Goal: Information Seeking & Learning: Learn about a topic

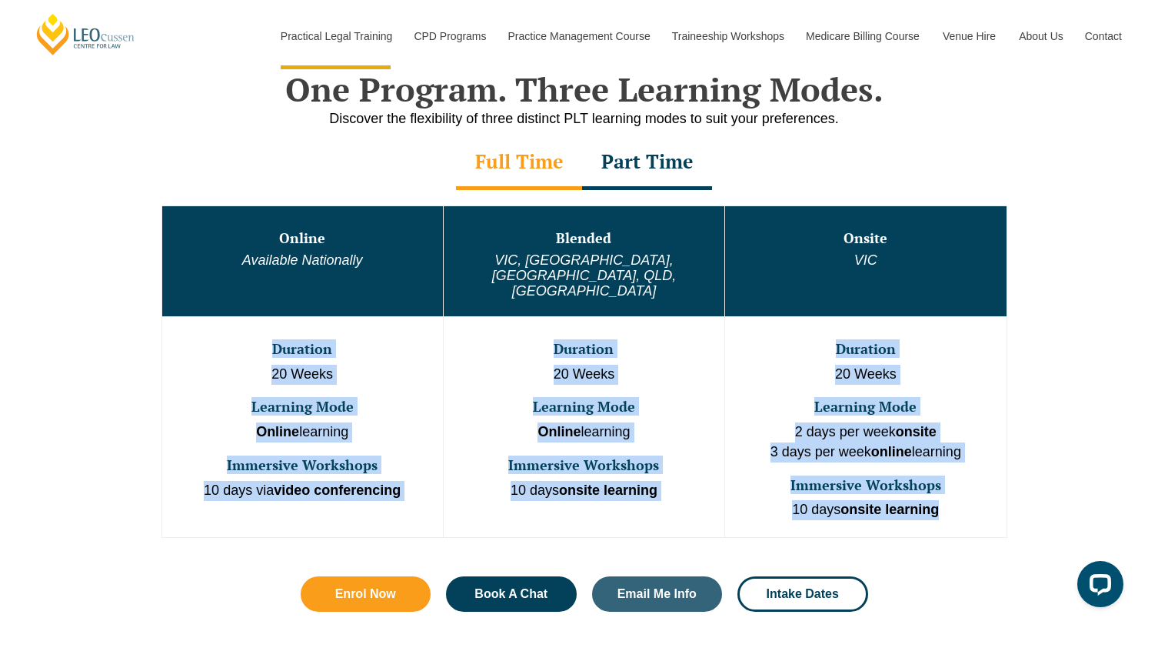
drag, startPoint x: 352, startPoint y: 309, endPoint x: 981, endPoint y: 473, distance: 650.9
click at [981, 474] on tr "Duration 20 Weeks Learning Mode Online learning Immersive Workshops 10 days via…" at bounding box center [584, 426] width 845 height 221
click at [981, 500] on p "10 days onsite learning" at bounding box center [866, 510] width 278 height 20
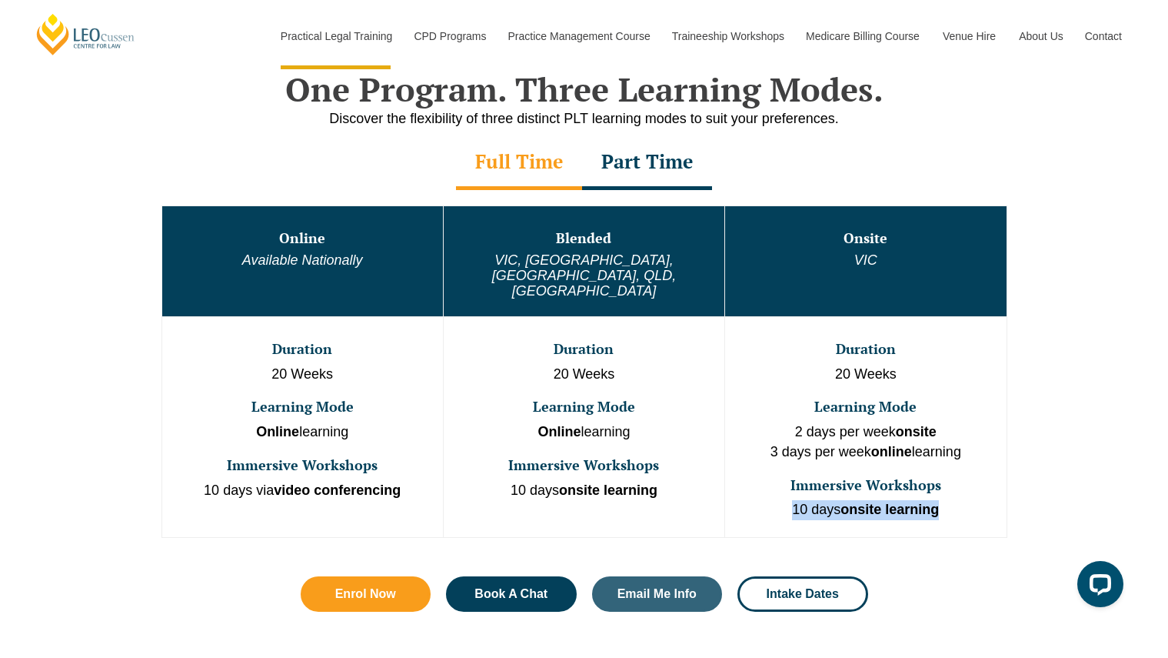
drag, startPoint x: 955, startPoint y: 447, endPoint x: 968, endPoint y: 486, distance: 41.4
click at [969, 487] on td "Duration 20 Weeks Learning Mode 2 days per week onsite 3 days per week online l…" at bounding box center [866, 426] width 282 height 221
click at [968, 500] on p "10 days onsite learning" at bounding box center [866, 510] width 278 height 20
click at [969, 500] on p "10 days onsite learning" at bounding box center [866, 510] width 278 height 20
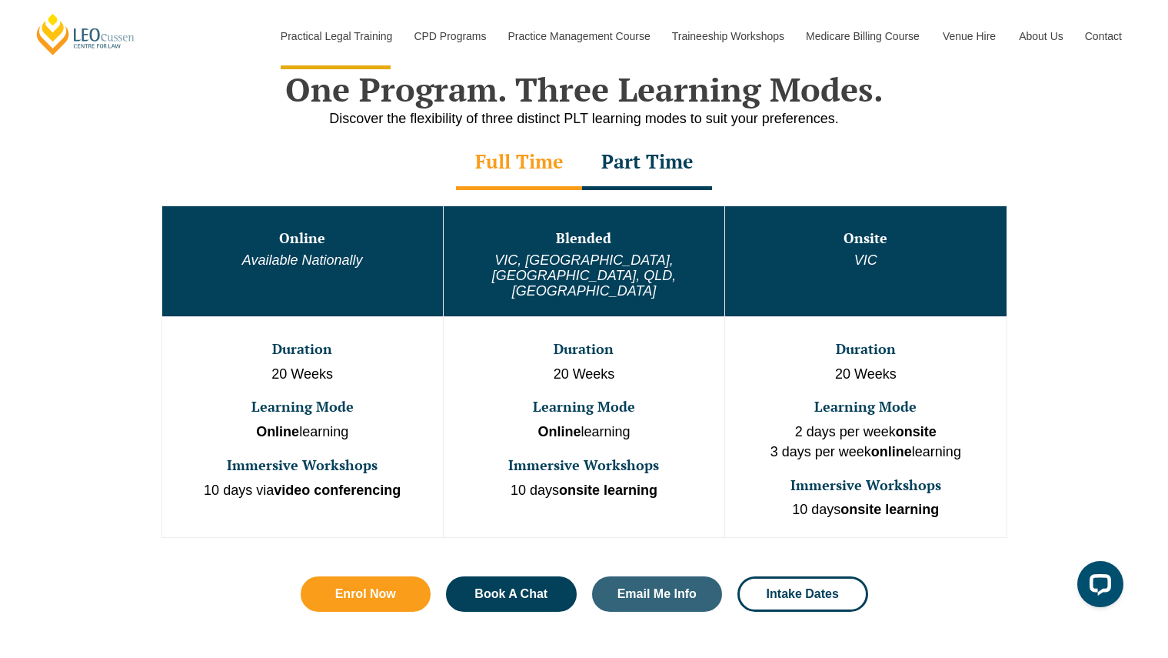
click at [949, 478] on h3 "Immersive Workshops" at bounding box center [866, 485] width 278 height 15
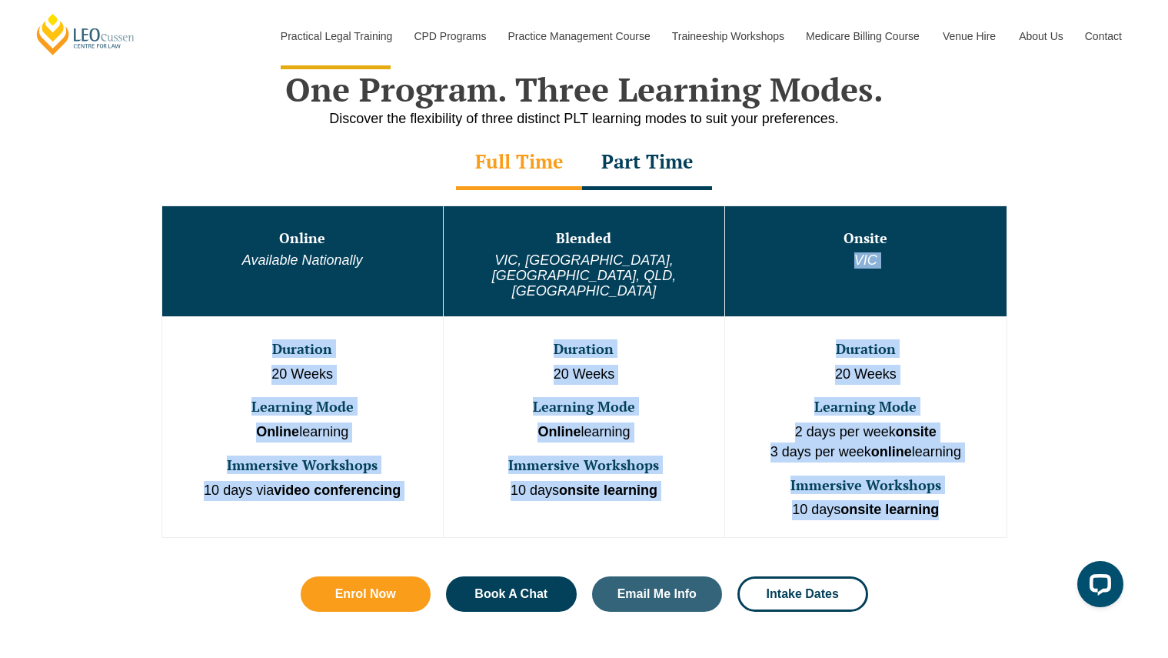
drag, startPoint x: 995, startPoint y: 493, endPoint x: 771, endPoint y: 268, distance: 317.1
click at [771, 268] on tbody "Online Available Nationally Blended VIC, WA, ACT, QLD, SA Onsite VIC Duration 2…" at bounding box center [584, 371] width 845 height 332
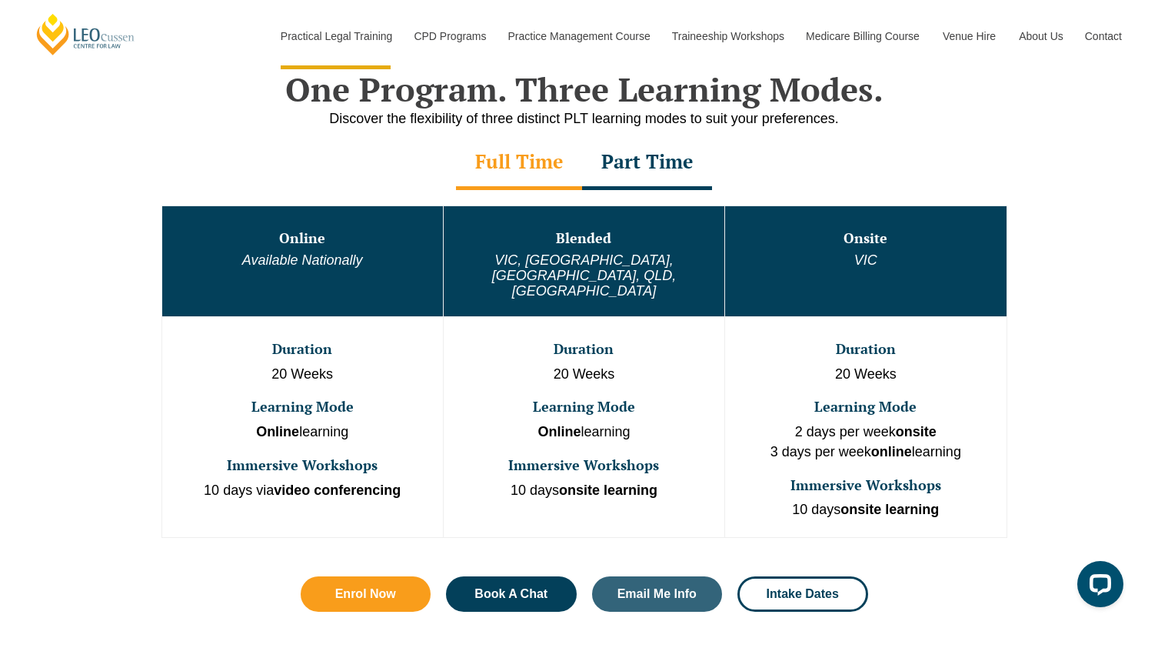
click at [771, 270] on td "Onsite VIC" at bounding box center [866, 260] width 282 height 111
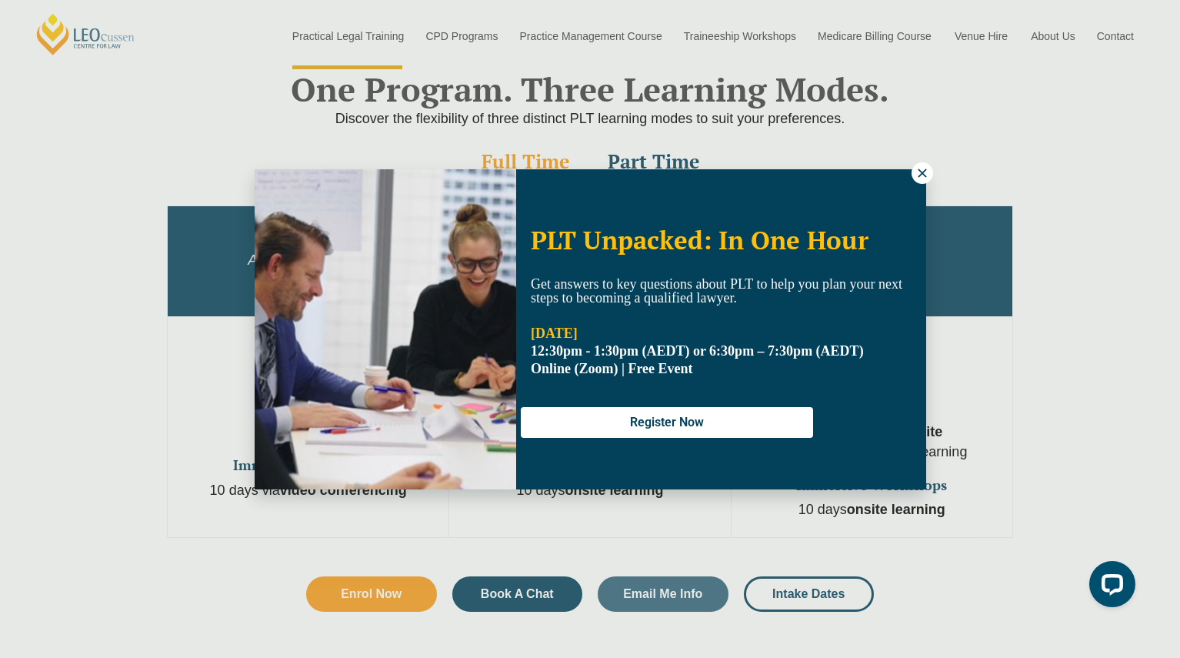
click at [965, 243] on div "PLT Unpacked: In One Hour Get answers to key questions about PLT to help you pl…" at bounding box center [590, 329] width 1180 height 658
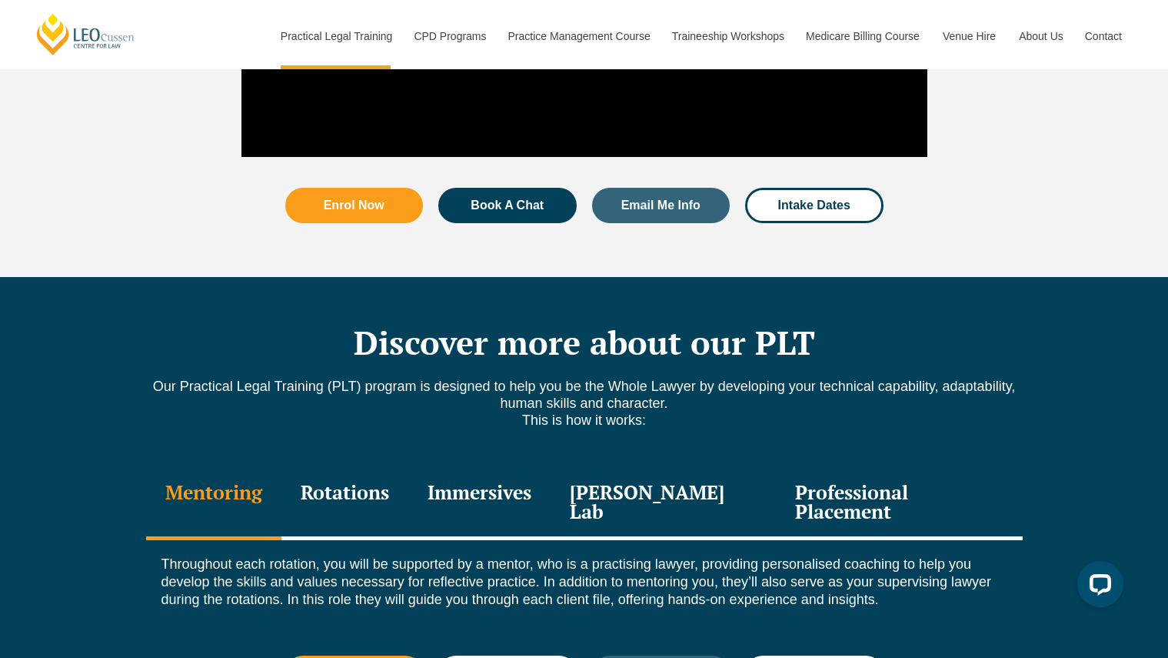
scroll to position [2008, 0]
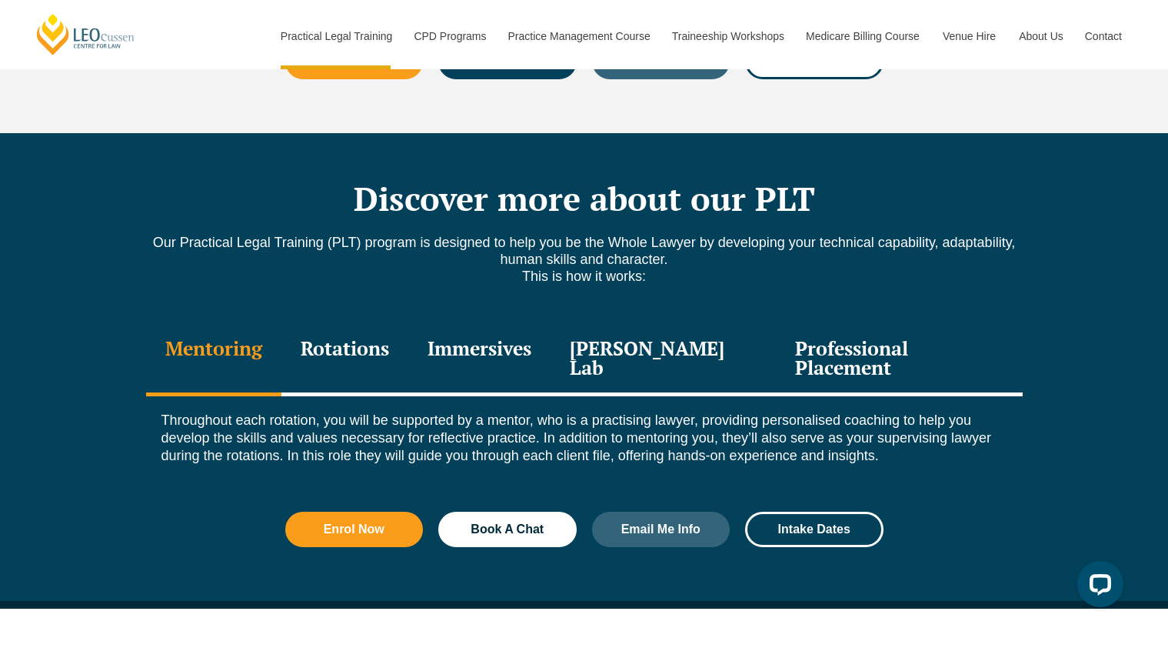
click at [836, 323] on div "Professional Placement" at bounding box center [899, 359] width 246 height 73
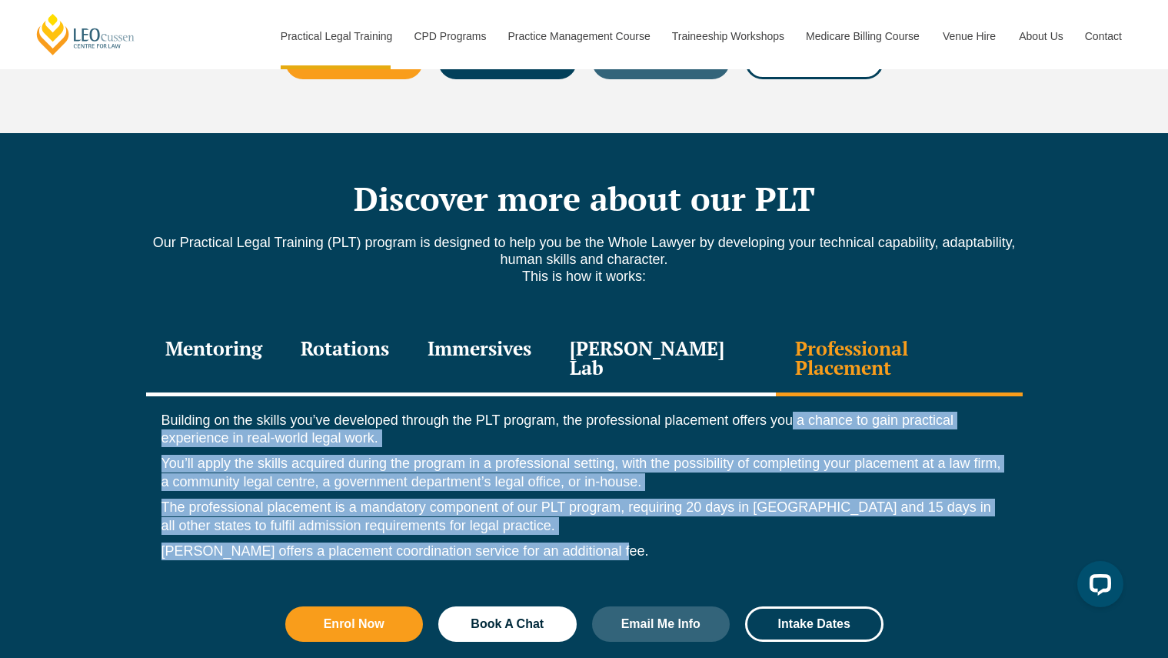
drag, startPoint x: 792, startPoint y: 363, endPoint x: 798, endPoint y: 499, distance: 136.3
click at [798, 499] on div "Building on the skills you’ve developed through the PLT program, the profession…" at bounding box center [584, 490] width 877 height 188
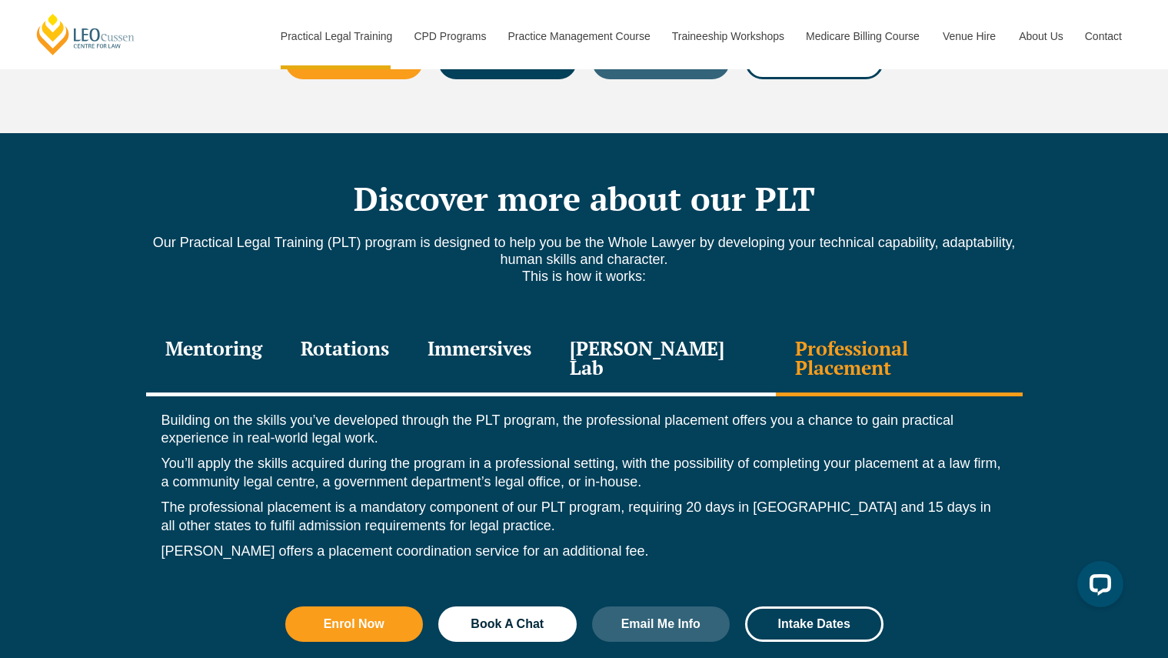
click at [797, 542] on p "[PERSON_NAME] offers a placement coordination service for an additional fee." at bounding box center [585, 551] width 846 height 18
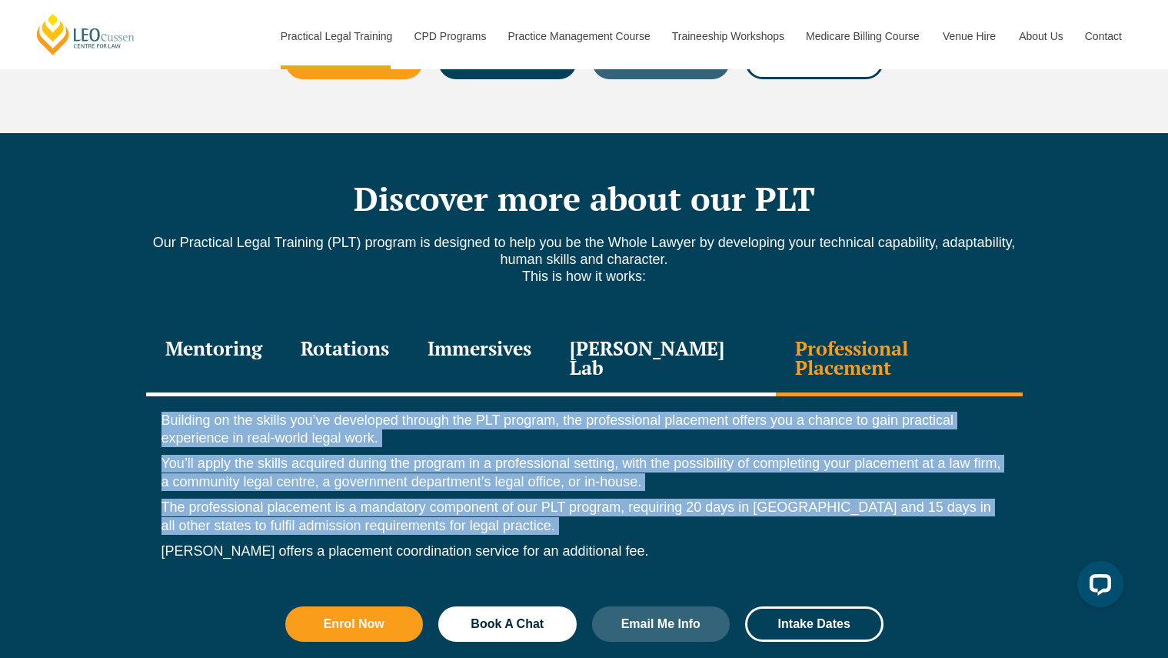
drag, startPoint x: 797, startPoint y: 492, endPoint x: 778, endPoint y: 342, distance: 152.0
click at [778, 342] on div "Mentoring Rotations Immersives Leo Justice Lab Professional Placement Mentoring…" at bounding box center [584, 453] width 877 height 261
click at [778, 342] on div "Professional Placement" at bounding box center [899, 359] width 246 height 73
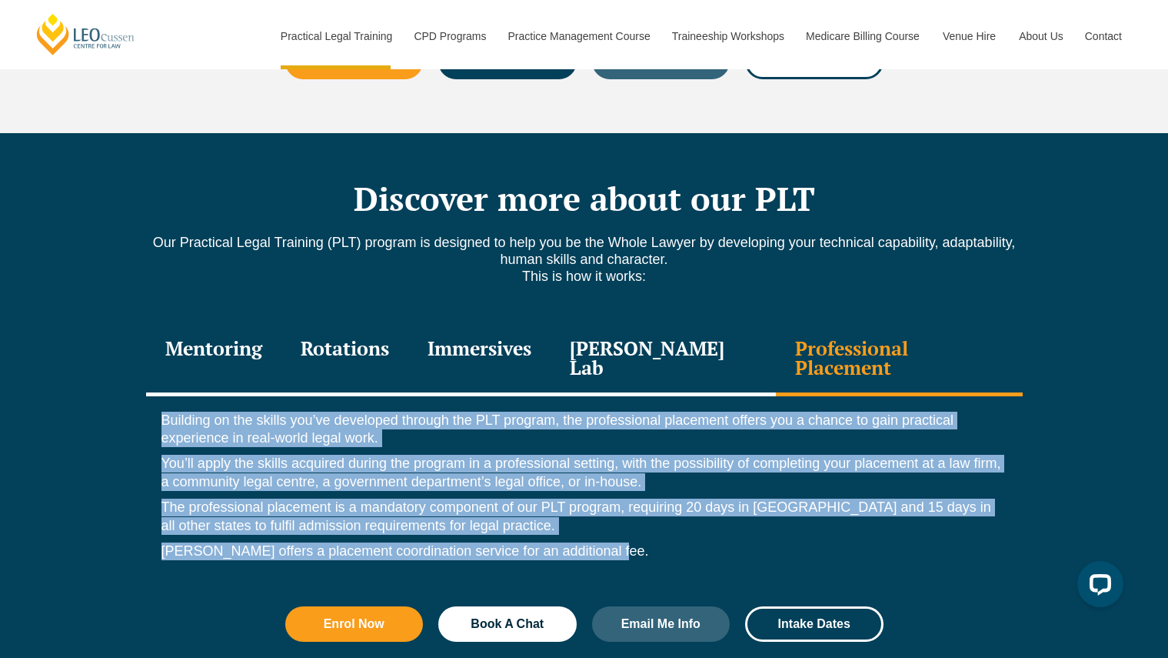
drag, startPoint x: 778, startPoint y: 342, endPoint x: 784, endPoint y: 506, distance: 164.7
click at [784, 506] on div "Mentoring Rotations Immersives Leo Justice Lab Professional Placement Mentoring…" at bounding box center [584, 453] width 877 height 261
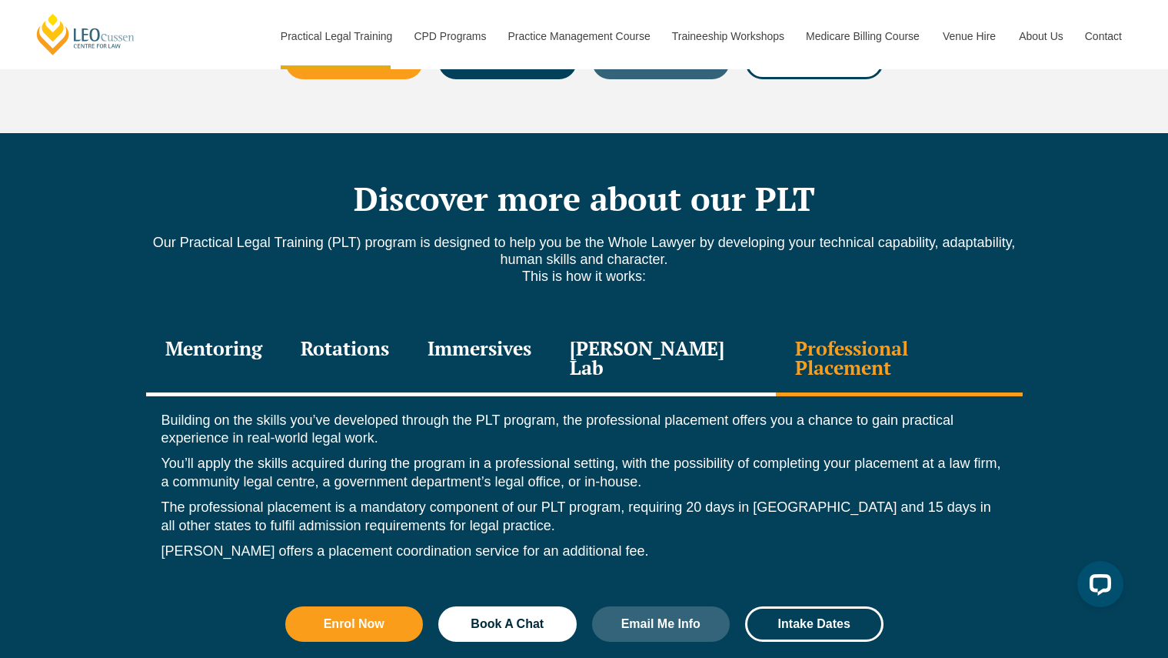
click at [783, 542] on p "Leo Cussen offers a placement coordination service for an additional fee." at bounding box center [585, 551] width 846 height 18
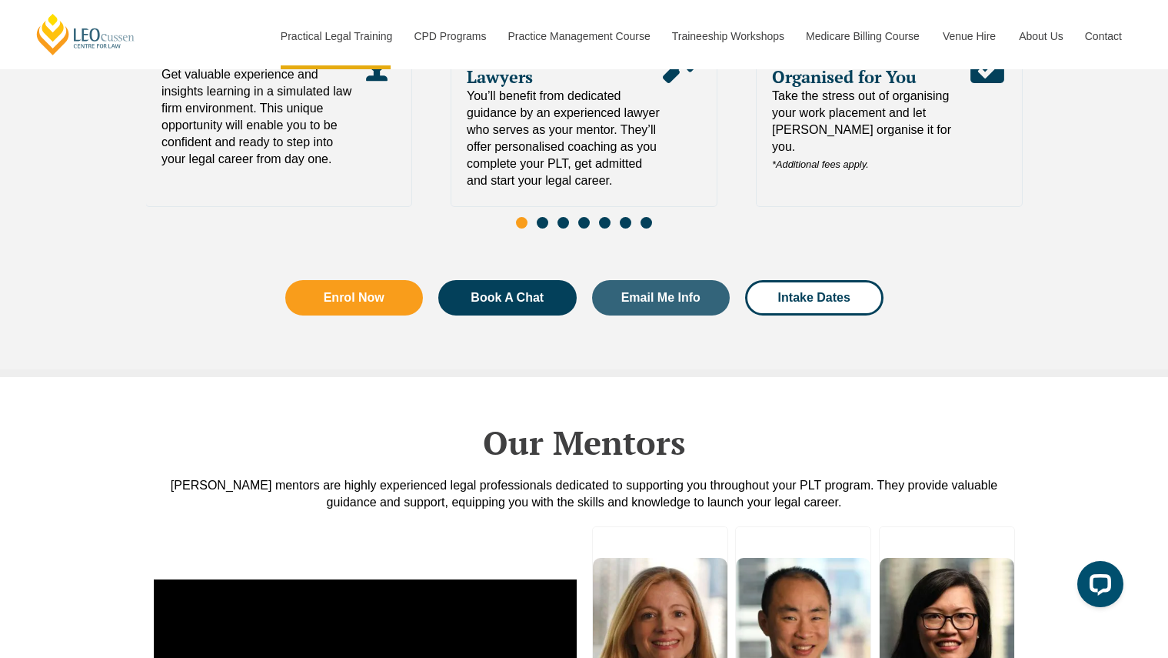
scroll to position [3872, 0]
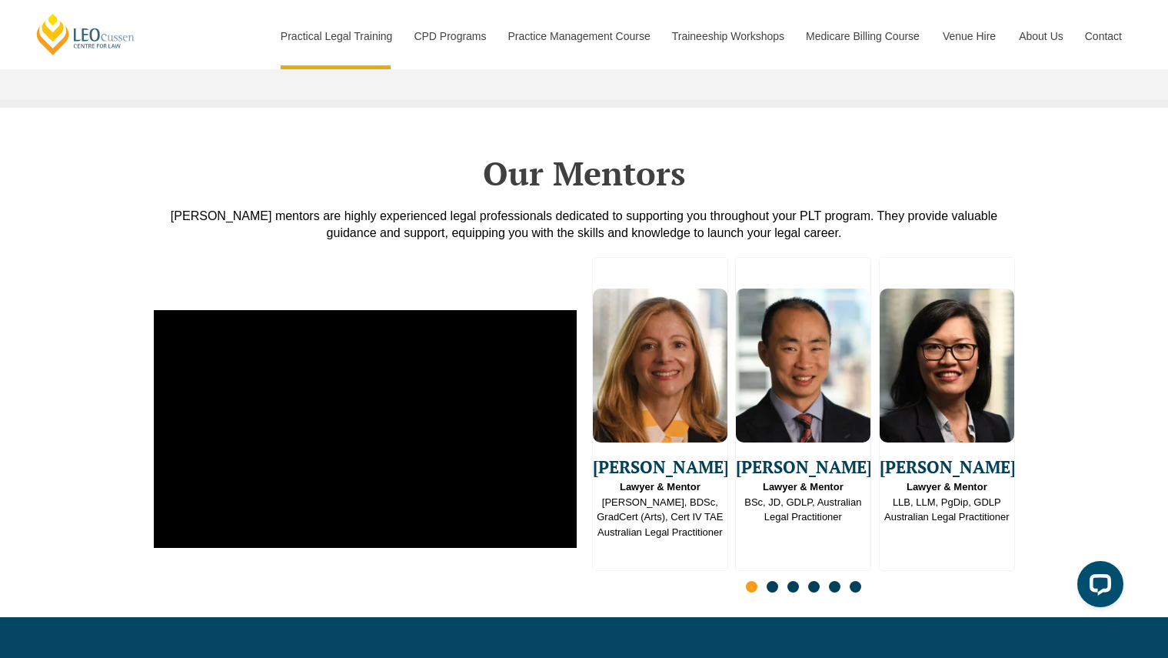
click at [944, 376] on img "3 / 16" at bounding box center [947, 365] width 135 height 154
click at [933, 454] on span "[PERSON_NAME]" at bounding box center [946, 466] width 135 height 25
click at [937, 454] on span "[PERSON_NAME]" at bounding box center [947, 466] width 135 height 25
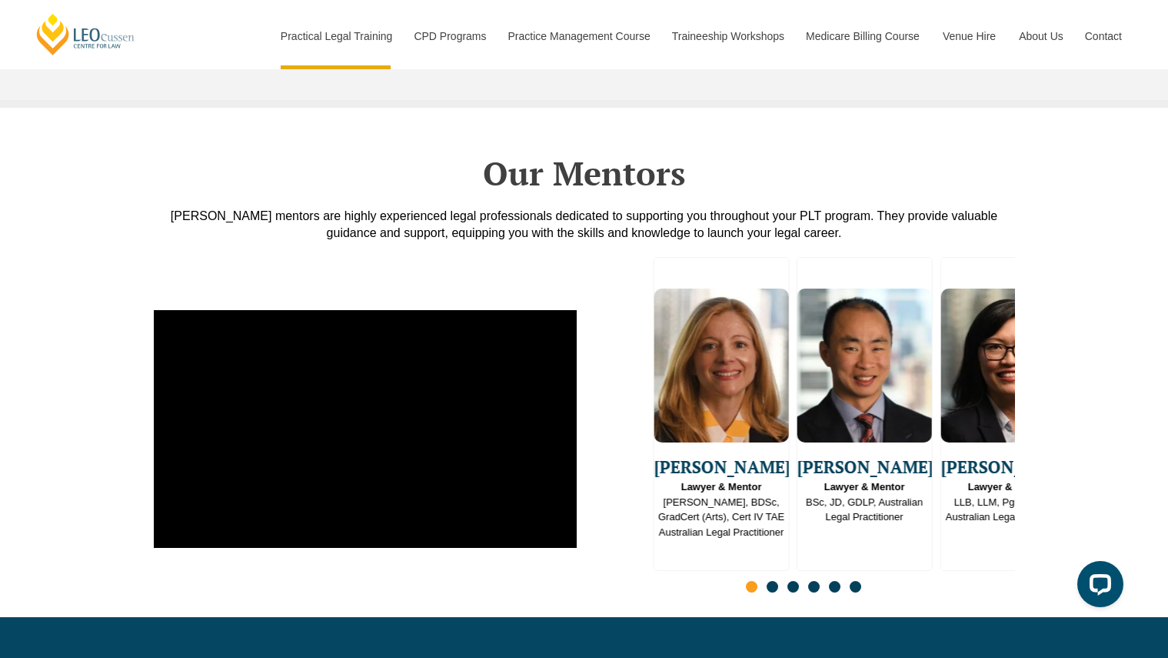
click at [1071, 445] on div "Emma Ladakis Lawyer & Mentor J.D, BDSc, GradCert (Arts), Cert IV TAE Australian…" at bounding box center [584, 429] width 1168 height 375
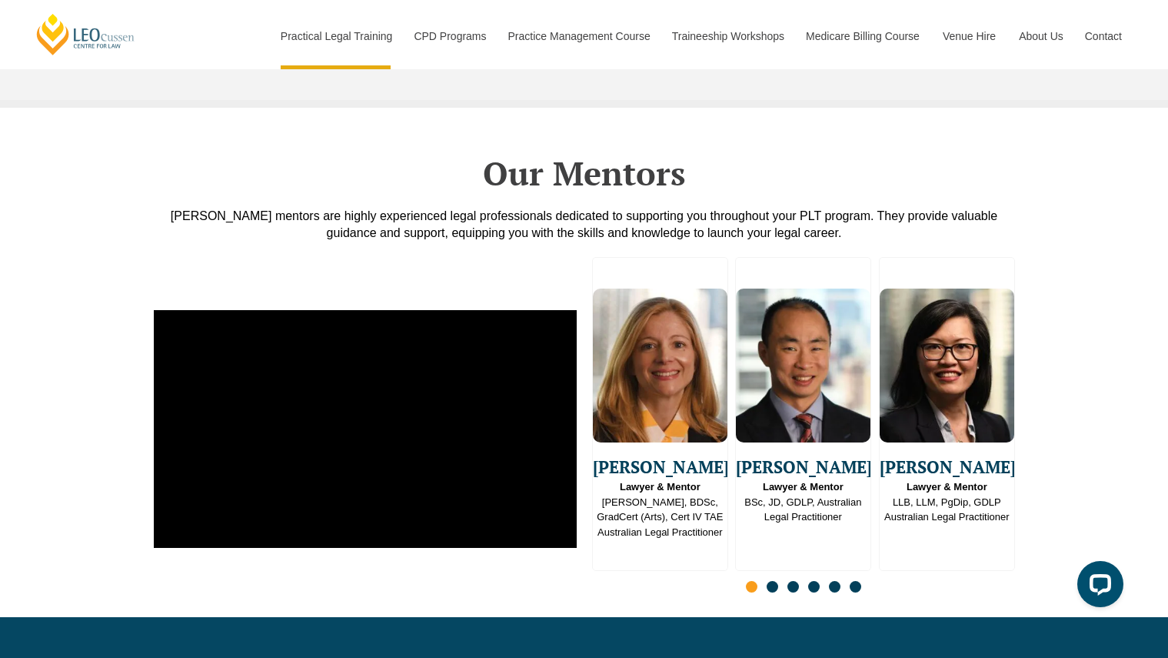
click at [957, 387] on img "3 / 16" at bounding box center [947, 365] width 135 height 154
click at [959, 454] on span "[PERSON_NAME]" at bounding box center [947, 466] width 135 height 25
click at [958, 450] on div "Emma Ladakis Lawyer & Mentor J.D, BDSc, GradCert (Arts), Cert IV TAE Australian…" at bounding box center [803, 414] width 423 height 314
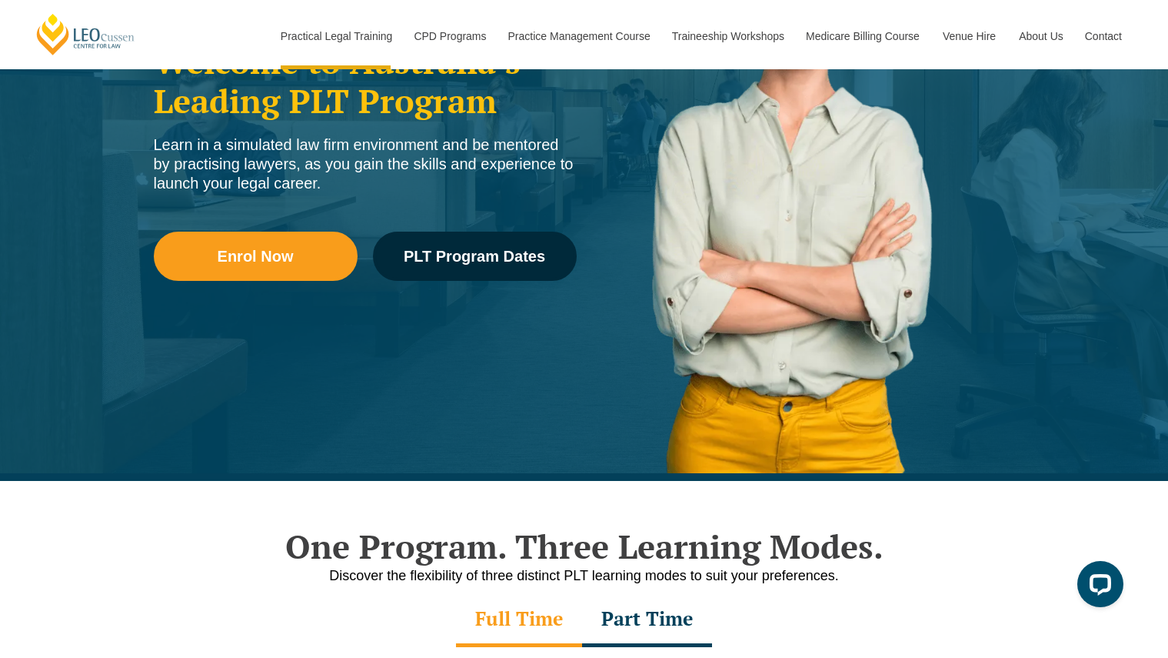
scroll to position [625, 0]
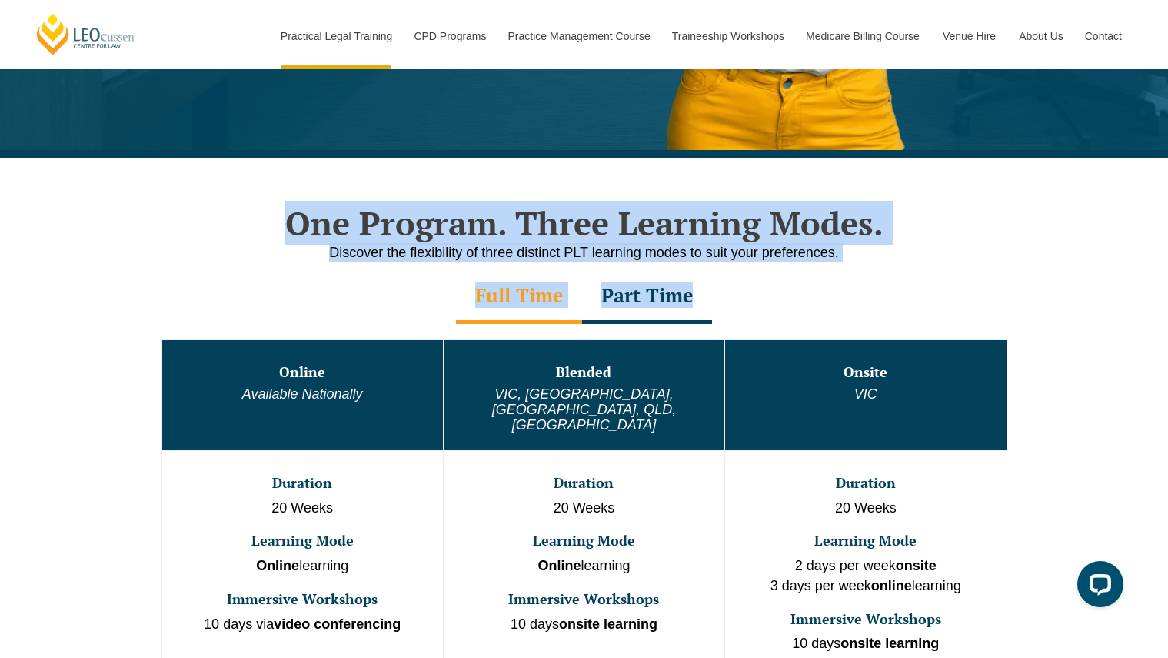
drag, startPoint x: 1073, startPoint y: 193, endPoint x: 1077, endPoint y: 491, distance: 297.7
click at [1077, 491] on div "One Program. Three Learning Modes. Discover the flexibility of three distinct P…" at bounding box center [584, 490] width 1168 height 665
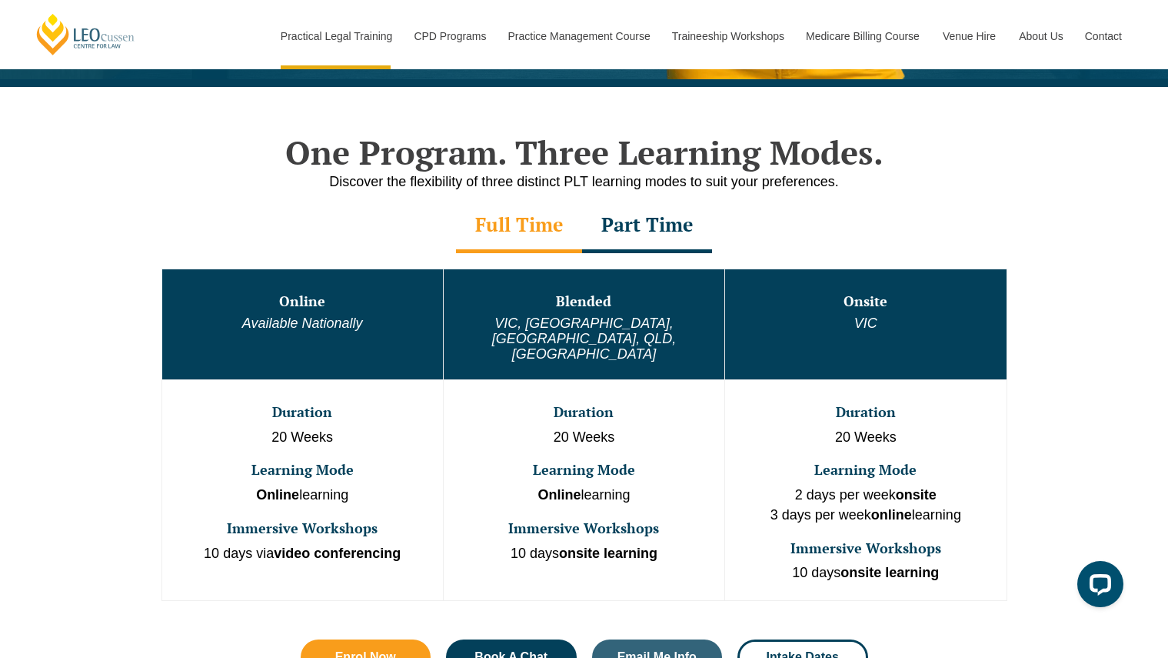
scroll to position [695, 0]
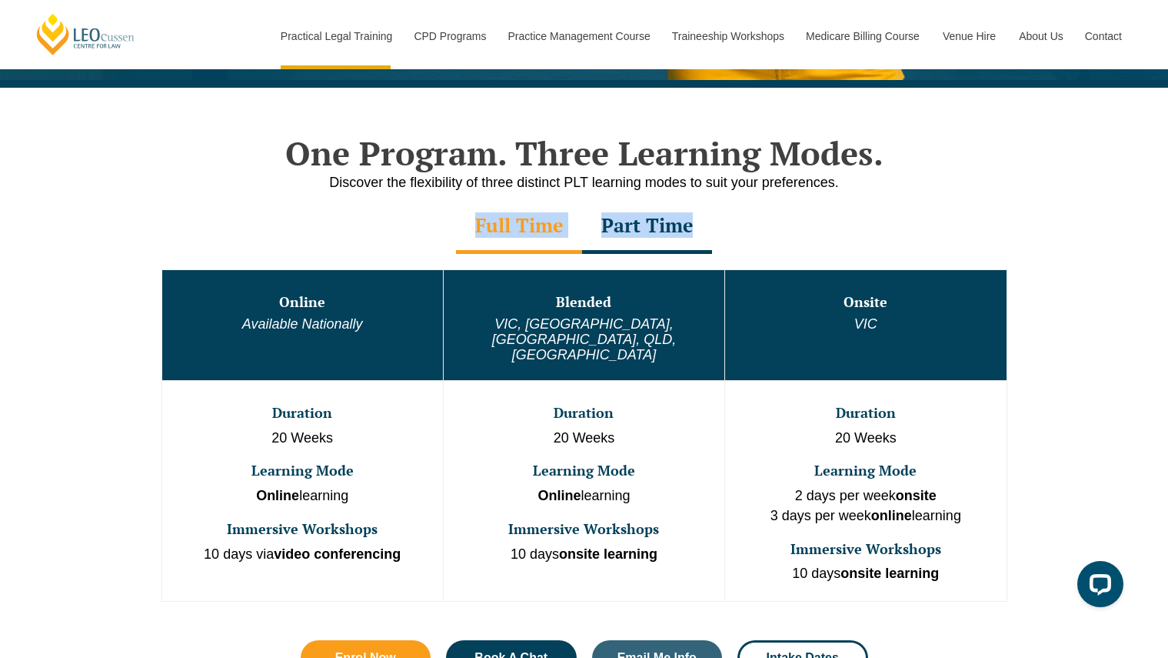
drag, startPoint x: 996, startPoint y: 576, endPoint x: 1019, endPoint y: 188, distance: 388.4
click at [1019, 188] on div "One Program. Three Learning Modes. Discover the flexibility of three distinct P…" at bounding box center [584, 416] width 877 height 657
click at [1019, 188] on p "Discover the flexibility of three distinct PLT learning modes to suit your pref…" at bounding box center [584, 182] width 877 height 19
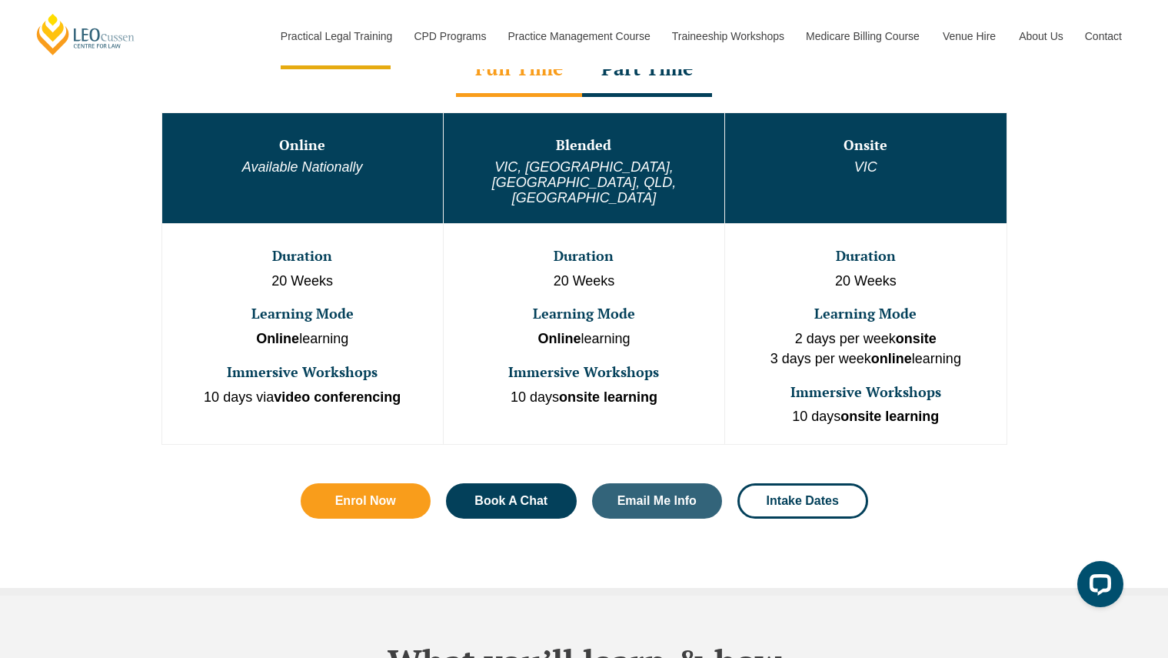
scroll to position [700, 0]
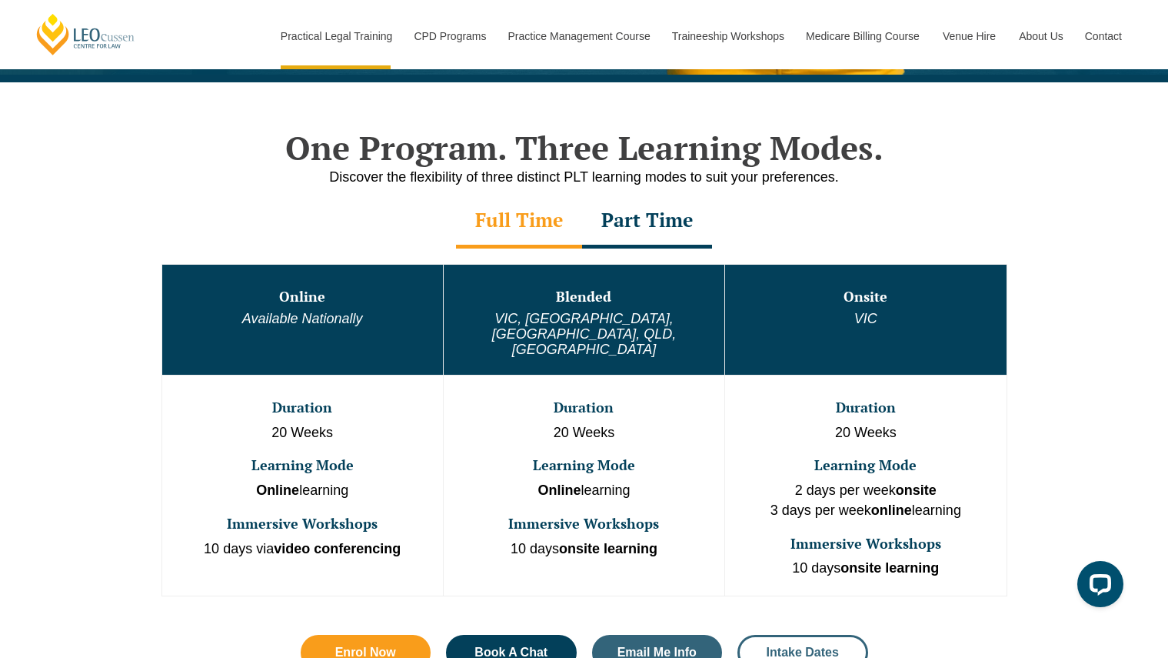
click at [779, 635] on link "Intake Dates" at bounding box center [803, 652] width 131 height 35
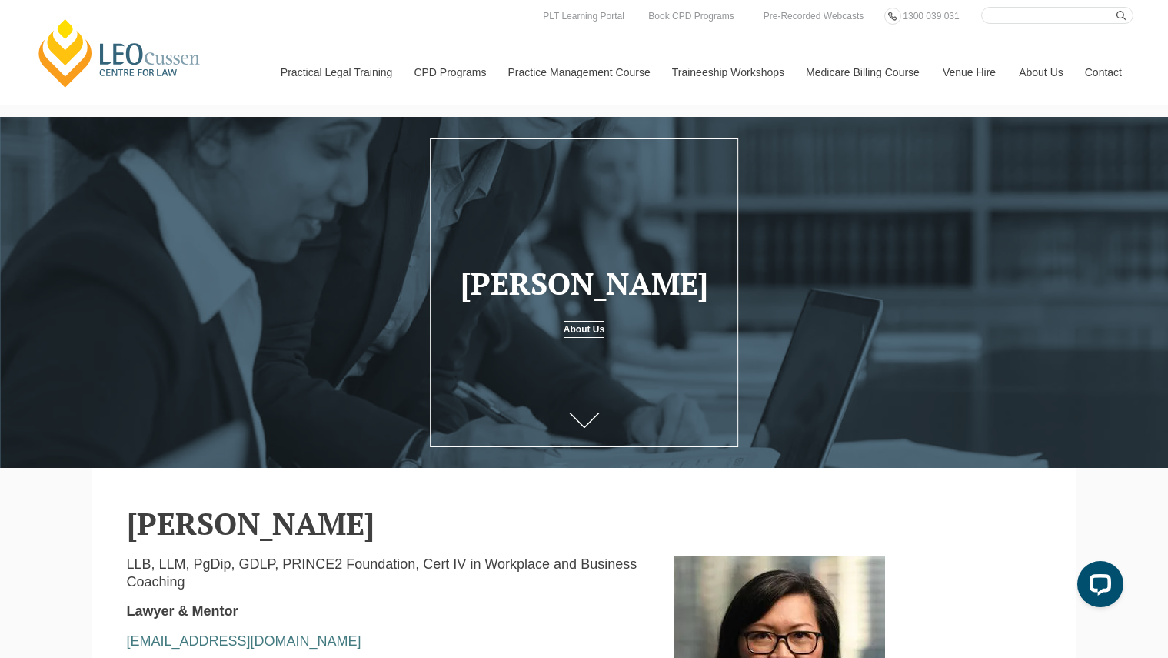
click at [550, 433] on div at bounding box center [584, 292] width 1168 height 351
click at [575, 337] on link "About Us" at bounding box center [584, 329] width 41 height 17
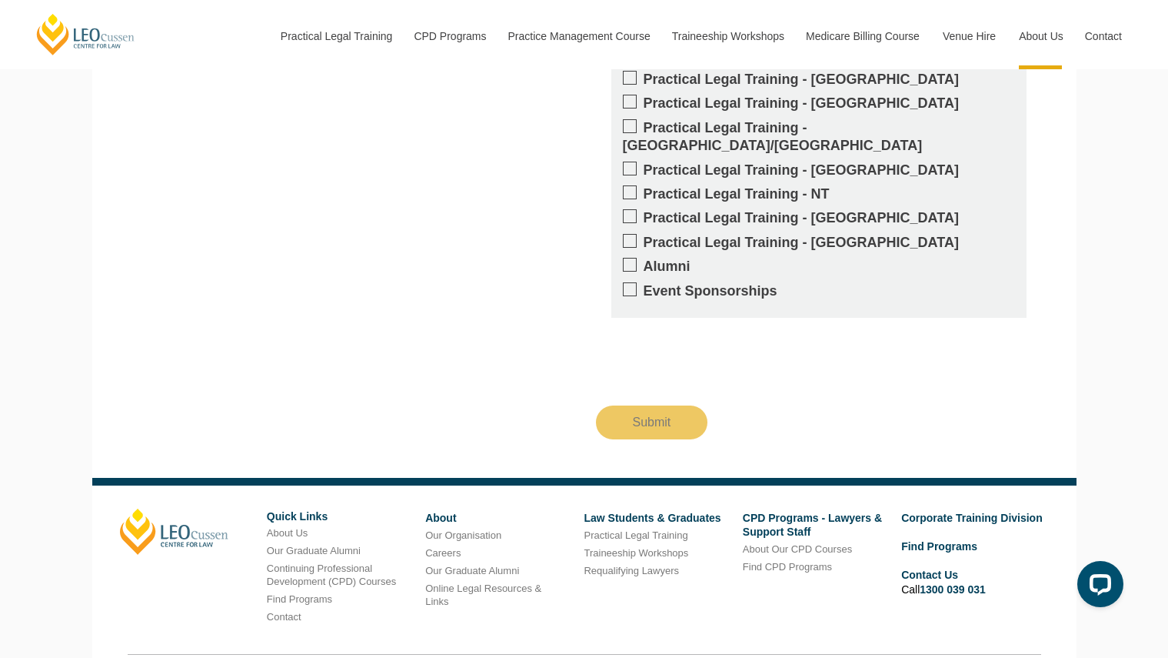
scroll to position [2203, 0]
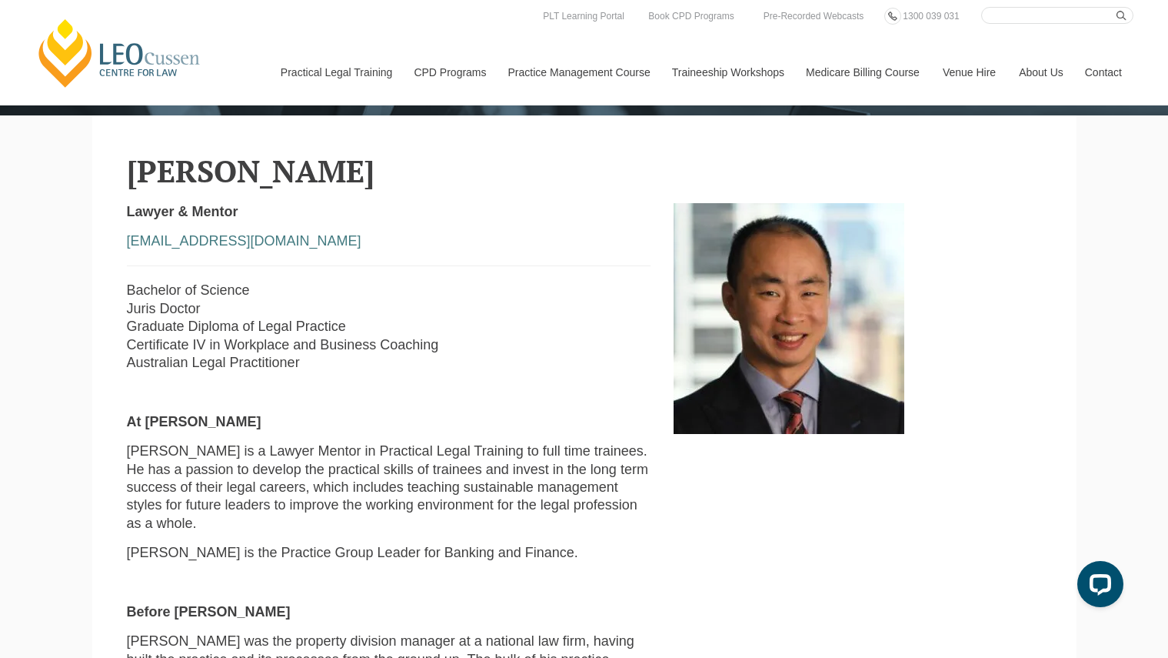
scroll to position [277, 0]
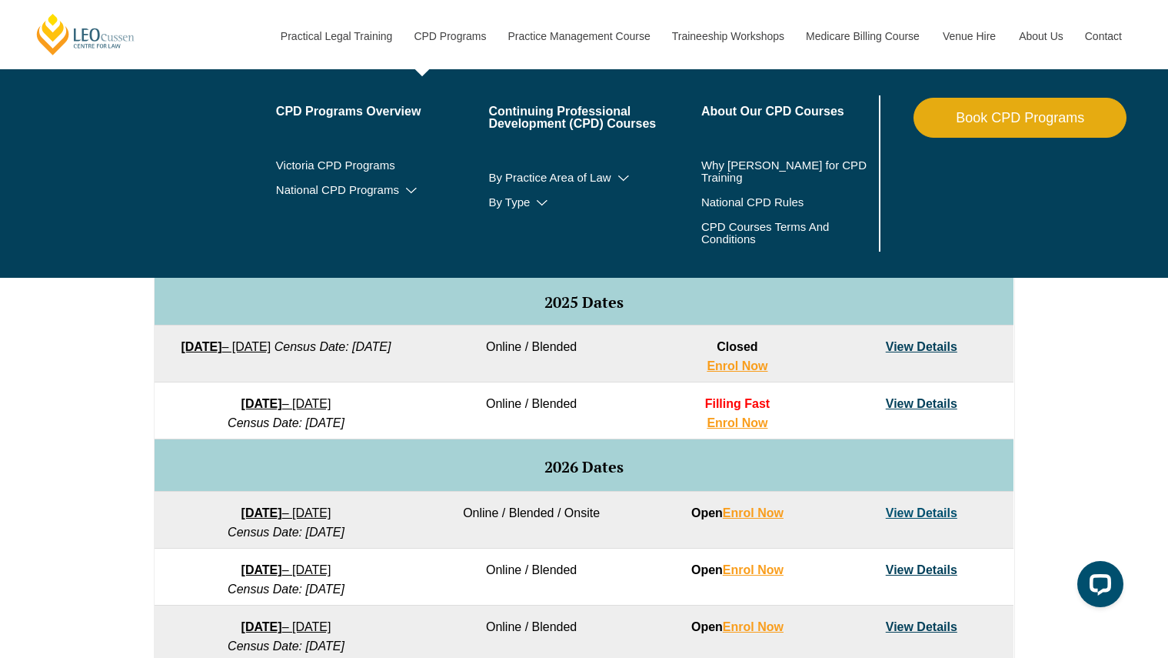
scroll to position [731, 0]
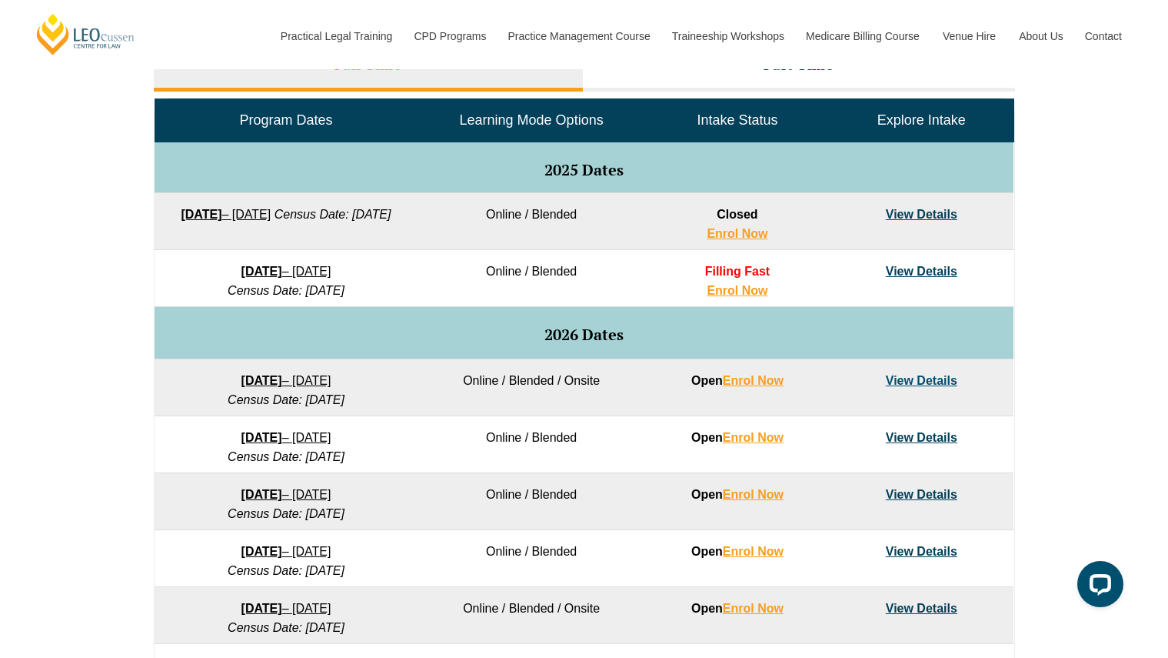
click at [930, 382] on link "View Details" at bounding box center [922, 380] width 72 height 13
drag, startPoint x: 482, startPoint y: 306, endPoint x: 928, endPoint y: 388, distance: 454.4
click at [927, 387] on tbody "Program Dates Learning Mode Options Intake Status Explore Intake 2025 Dates [DA…" at bounding box center [584, 418] width 859 height 639
drag, startPoint x: 1003, startPoint y: 392, endPoint x: 993, endPoint y: 404, distance: 15.3
click at [993, 404] on td "View Details" at bounding box center [922, 387] width 184 height 57
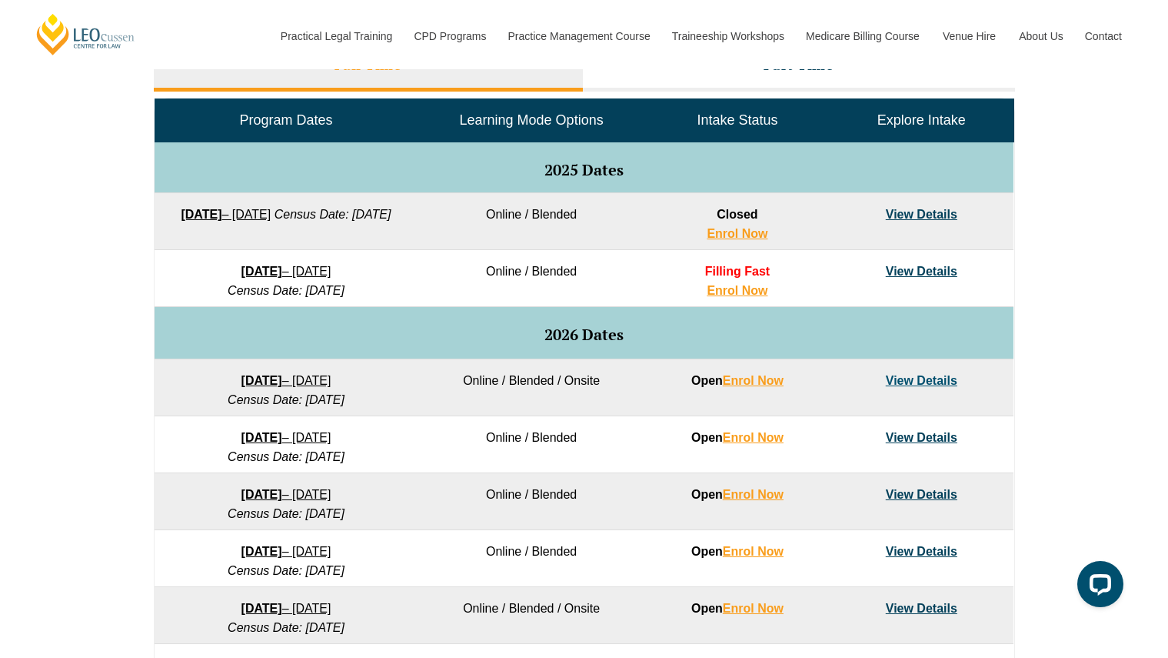
click at [934, 273] on link "View Details" at bounding box center [922, 271] width 72 height 13
click at [935, 386] on link "View Details" at bounding box center [922, 380] width 72 height 13
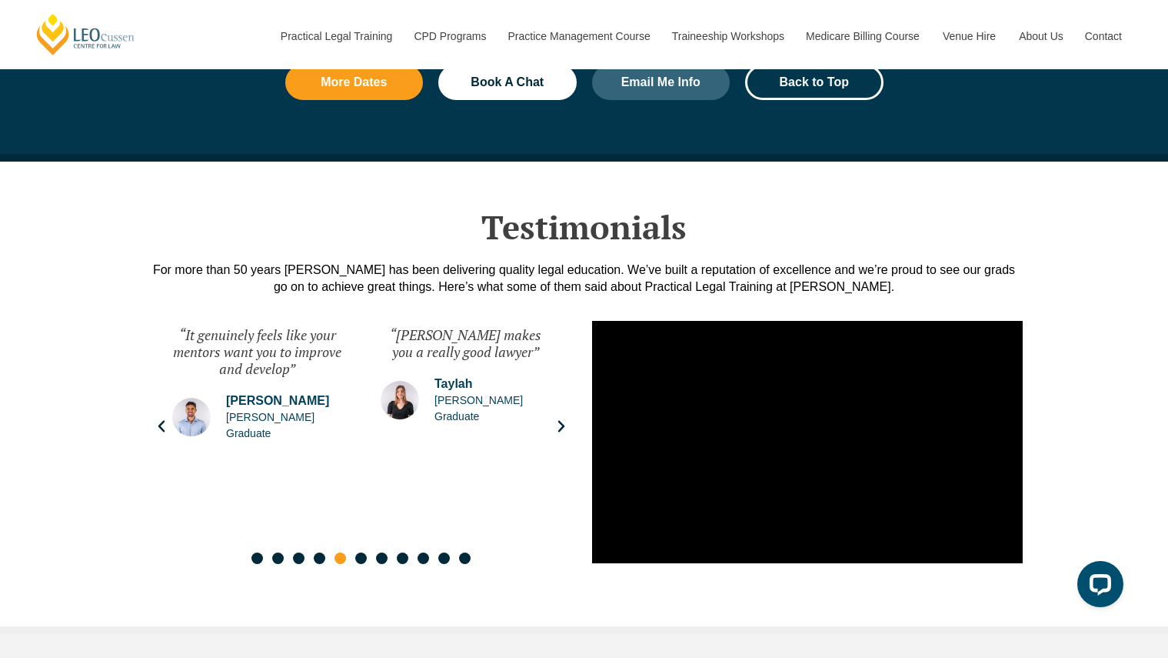
scroll to position [2580, 0]
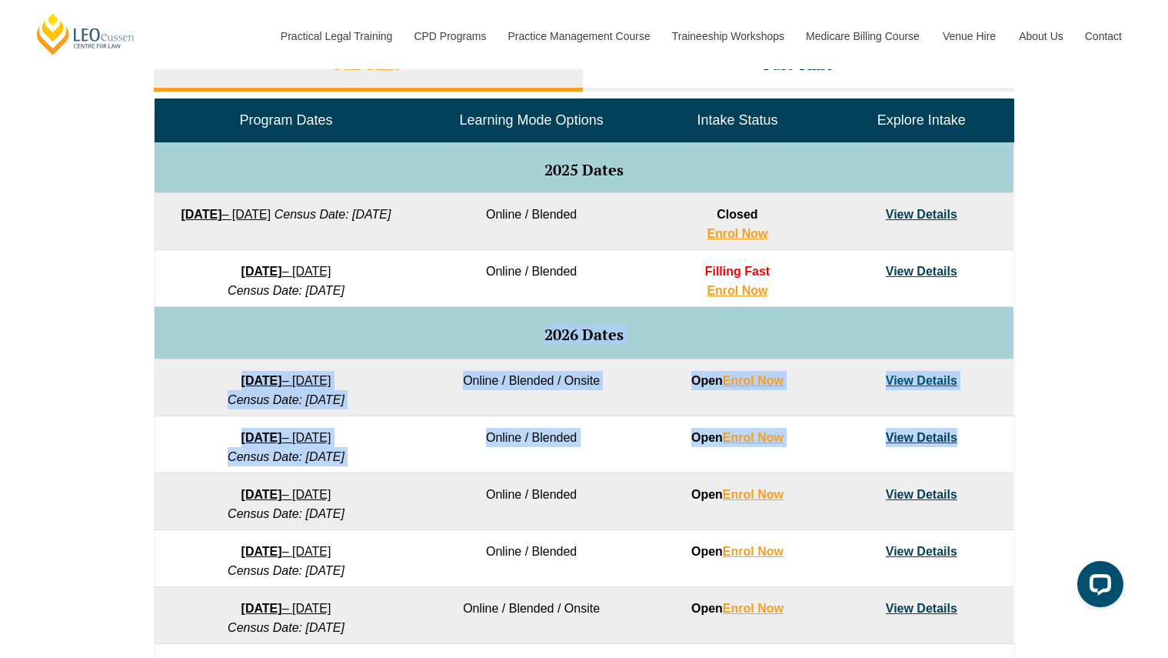
drag, startPoint x: 497, startPoint y: 328, endPoint x: 901, endPoint y: 455, distance: 423.8
click at [901, 455] on tbody "Program Dates Learning Mode Options Intake Status Explore Intake 2025 Dates [DA…" at bounding box center [584, 418] width 859 height 639
click at [901, 455] on td "View Details" at bounding box center [922, 444] width 184 height 57
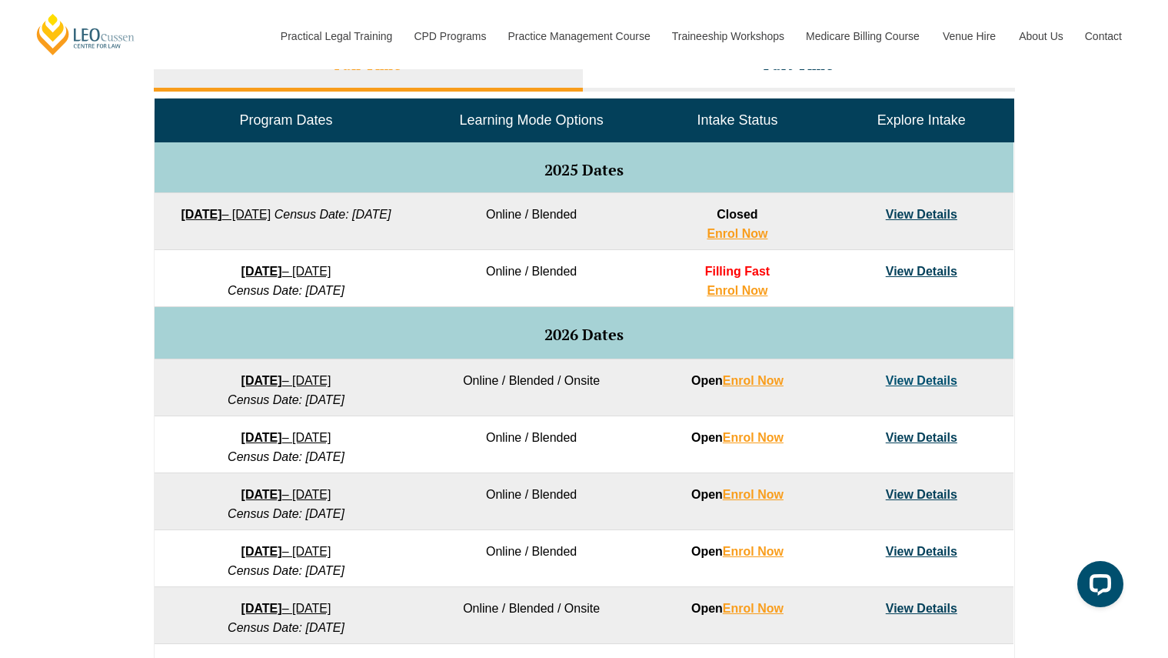
click at [919, 381] on link "View Details" at bounding box center [922, 380] width 72 height 13
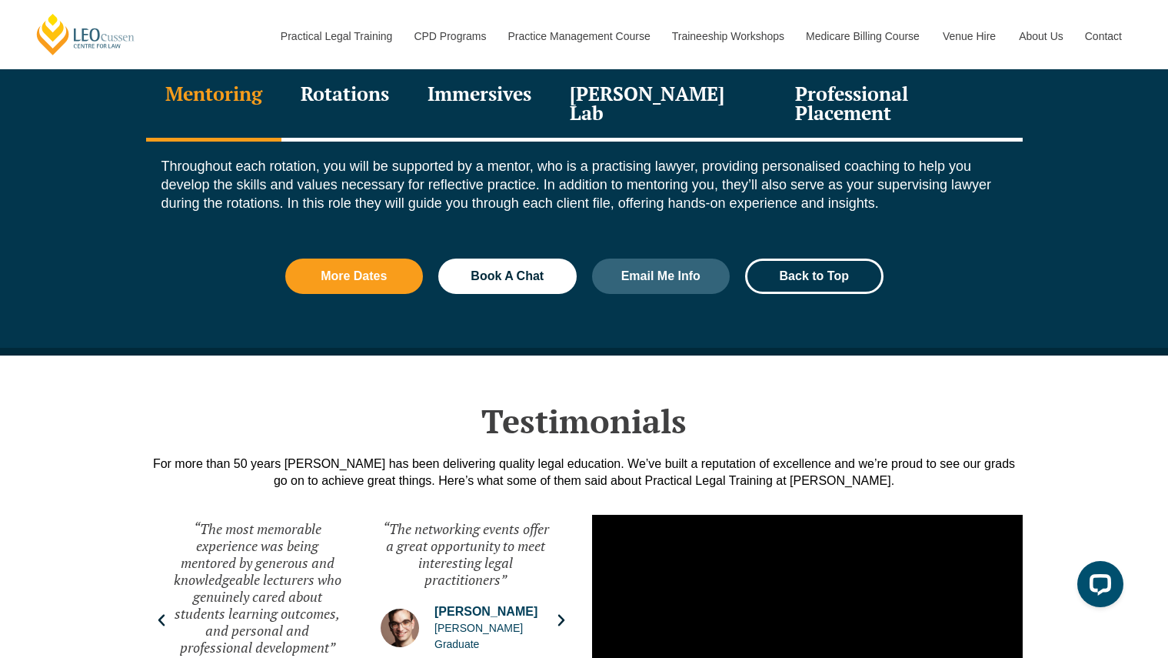
scroll to position [2136, 0]
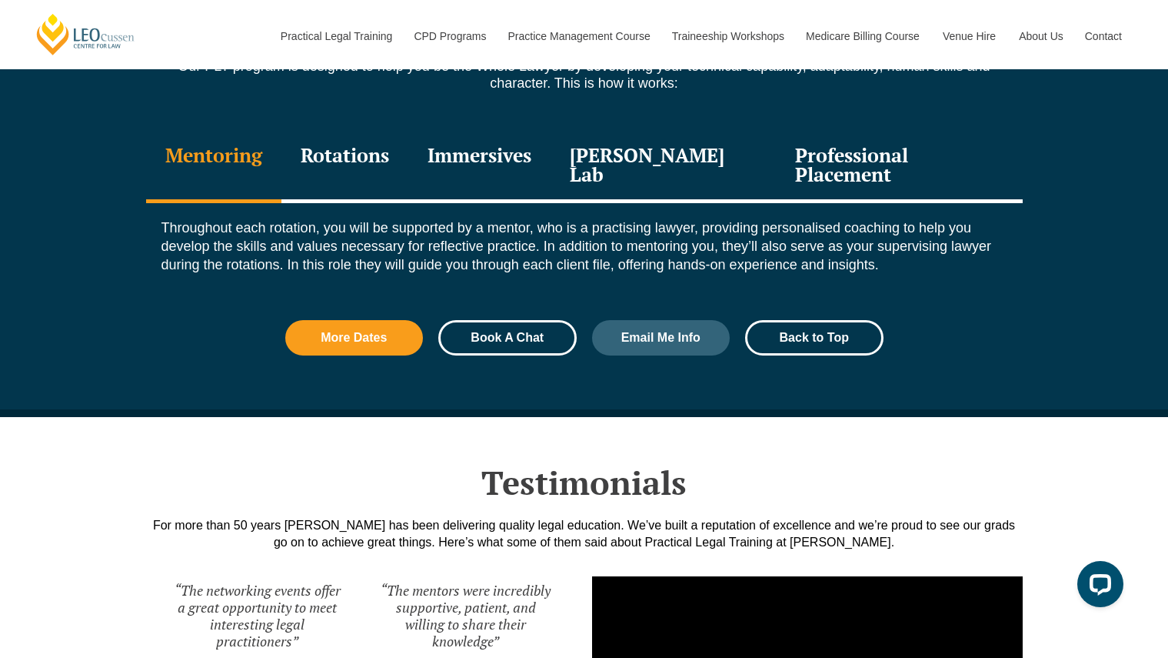
click at [502, 332] on span "Book A Chat" at bounding box center [507, 338] width 73 height 12
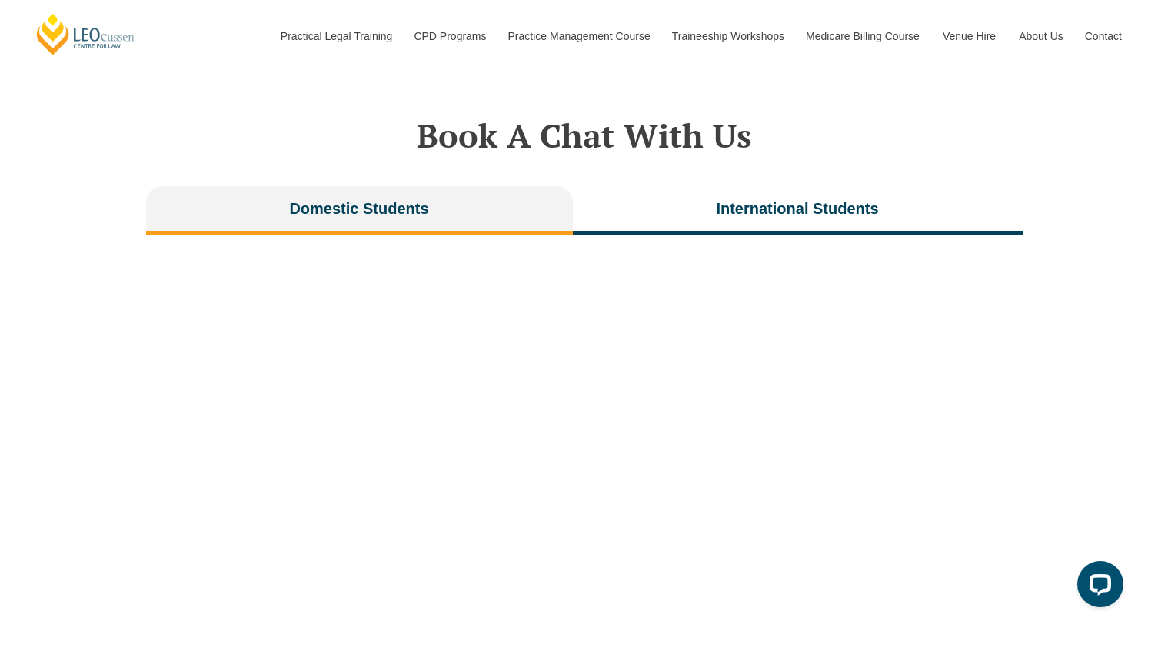
scroll to position [3447, 0]
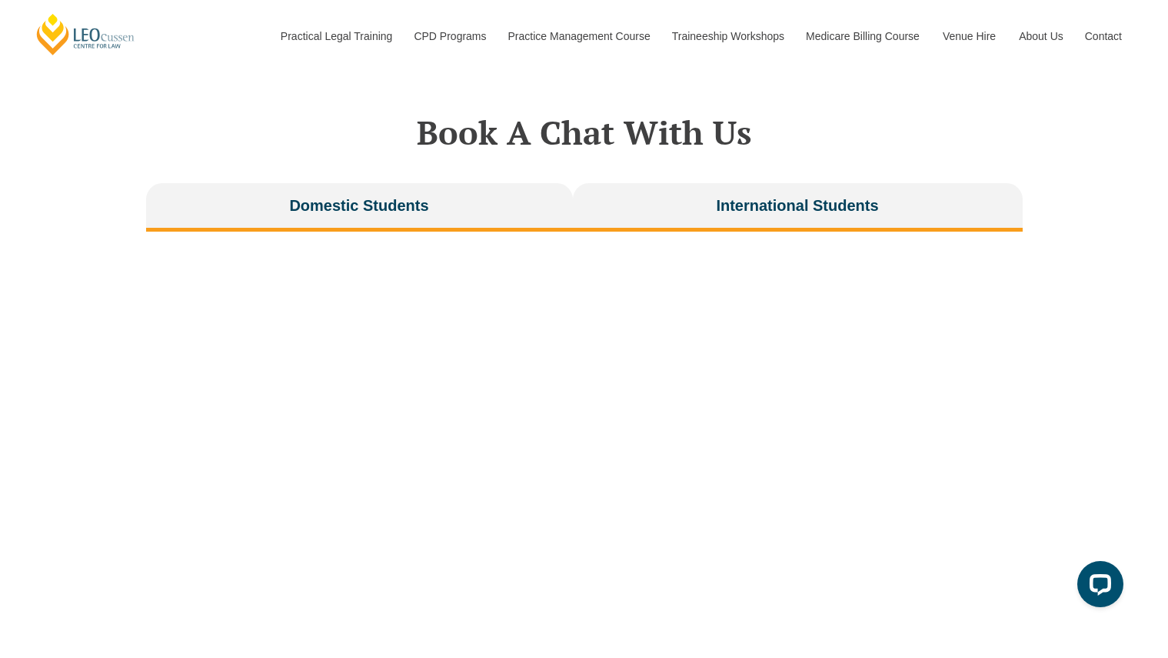
click at [729, 195] on span "International Students" at bounding box center [797, 206] width 162 height 22
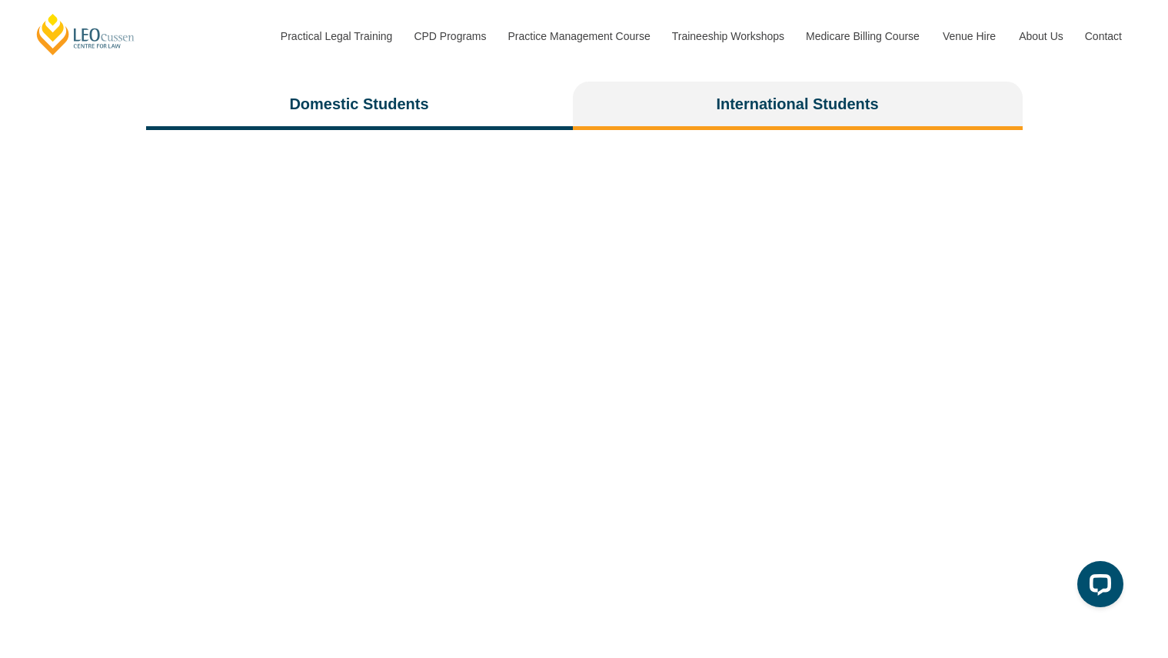
scroll to position [3571, 0]
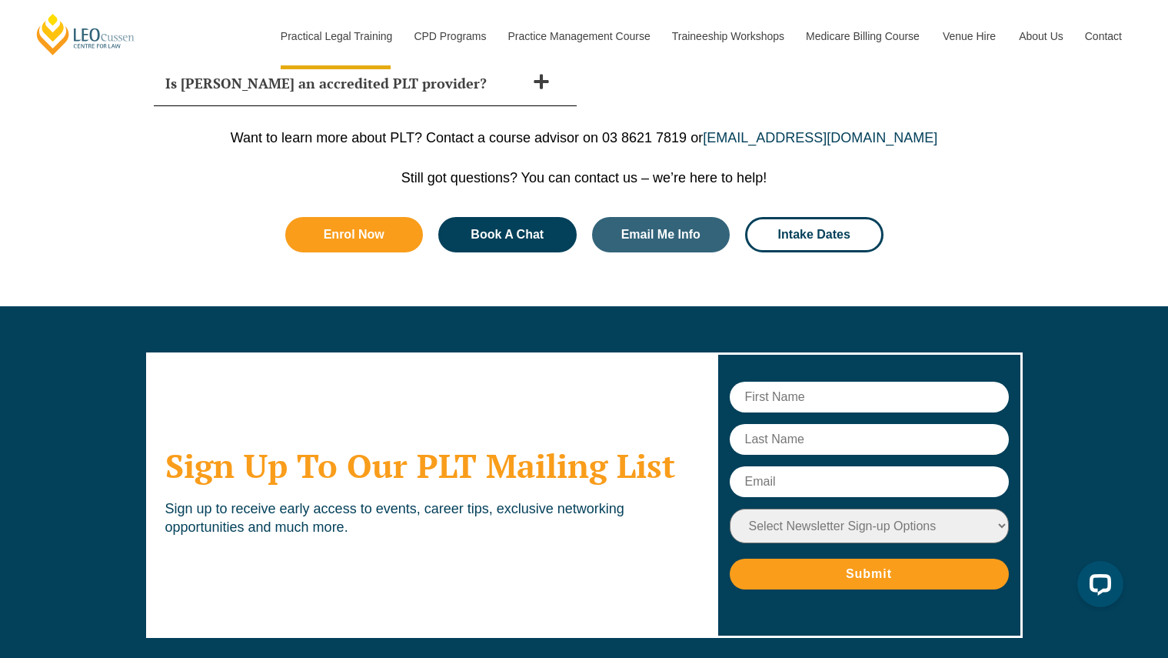
scroll to position [7786, 0]
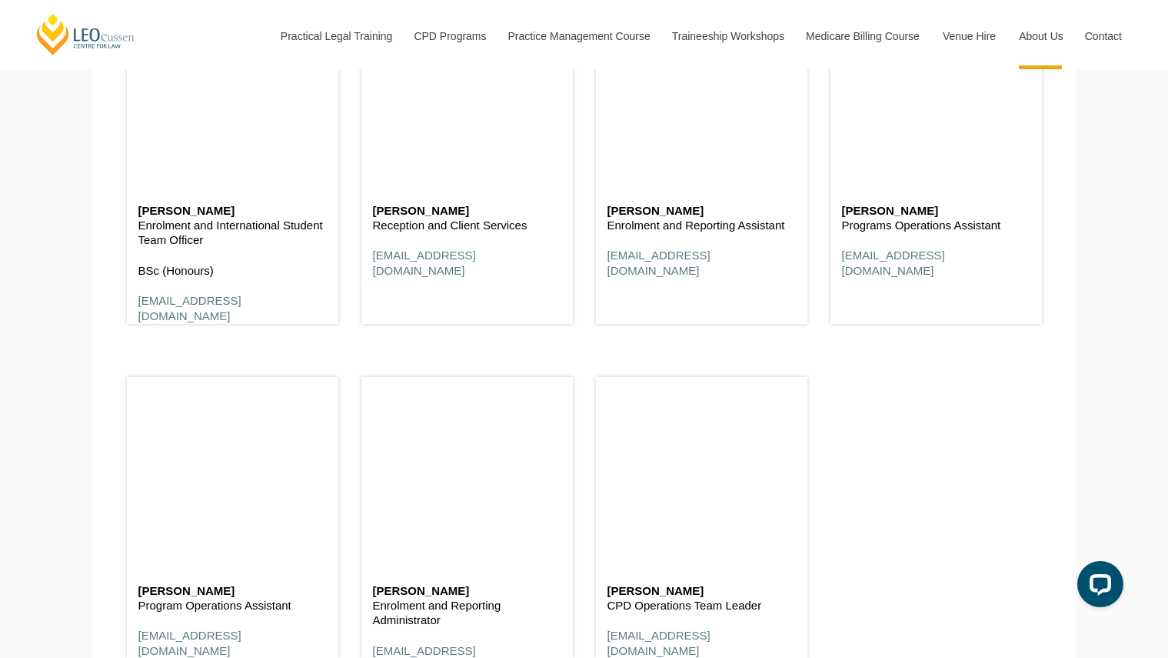
scroll to position [5279, 0]
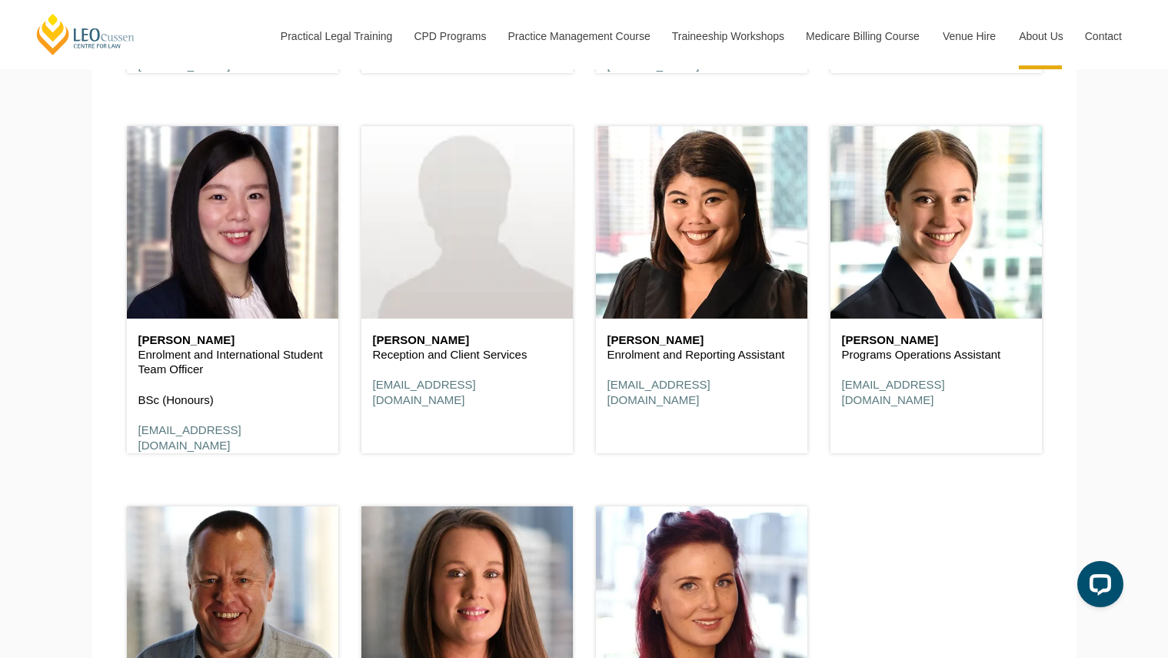
click at [164, 335] on div "[PERSON_NAME] Enrolment and International Student Team Officer BSc (Honours) [E…" at bounding box center [233, 392] width 212 height 149
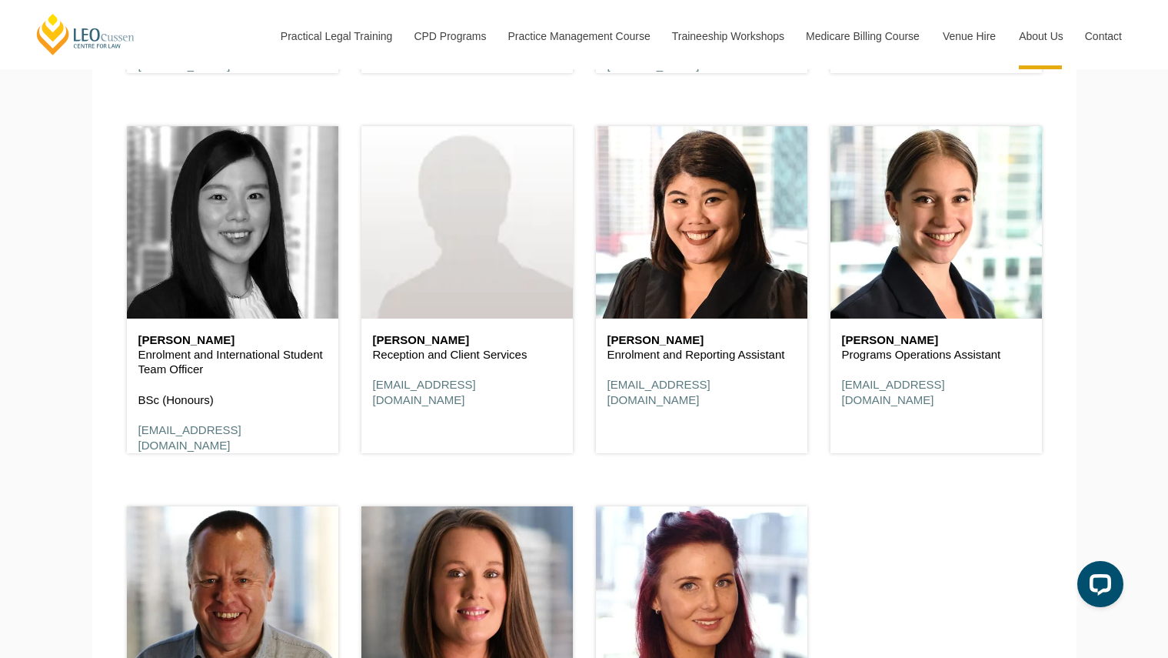
click at [205, 215] on header at bounding box center [233, 222] width 212 height 192
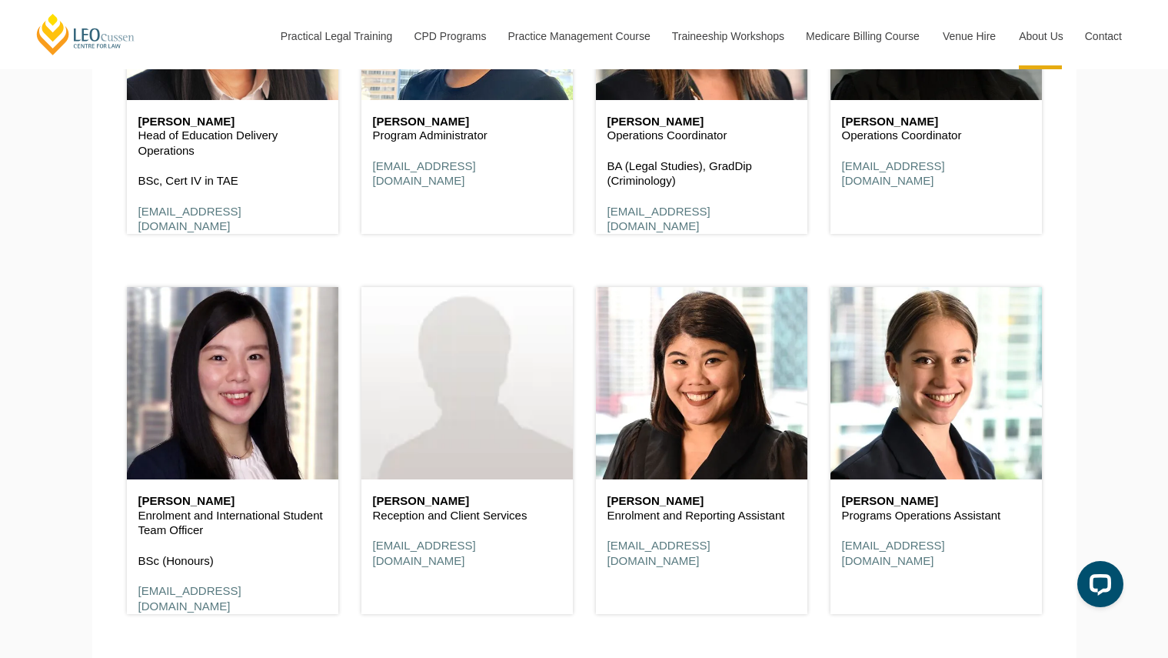
scroll to position [5114, 0]
